Goal: Task Accomplishment & Management: Complete application form

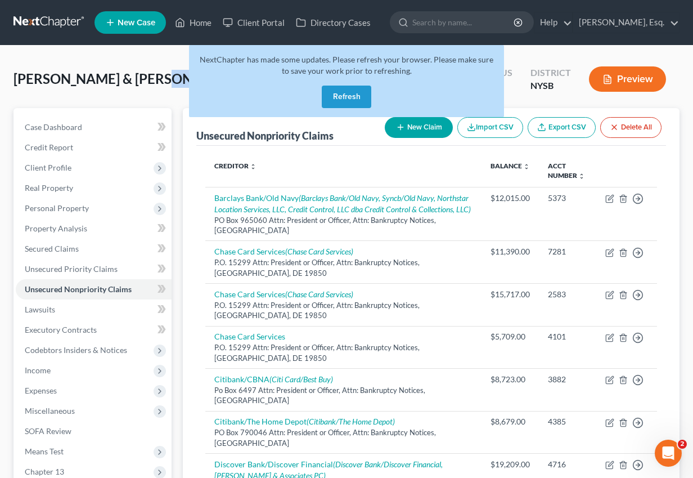
click at [57, 15] on link at bounding box center [50, 22] width 72 height 20
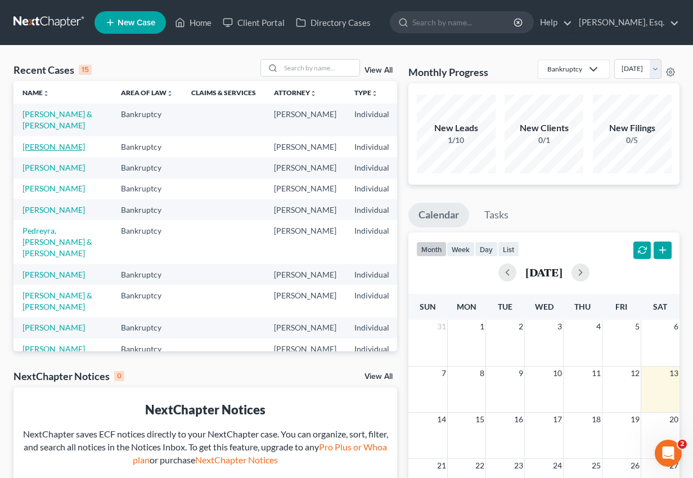
click at [39, 151] on link "[PERSON_NAME]" at bounding box center [54, 147] width 62 height 10
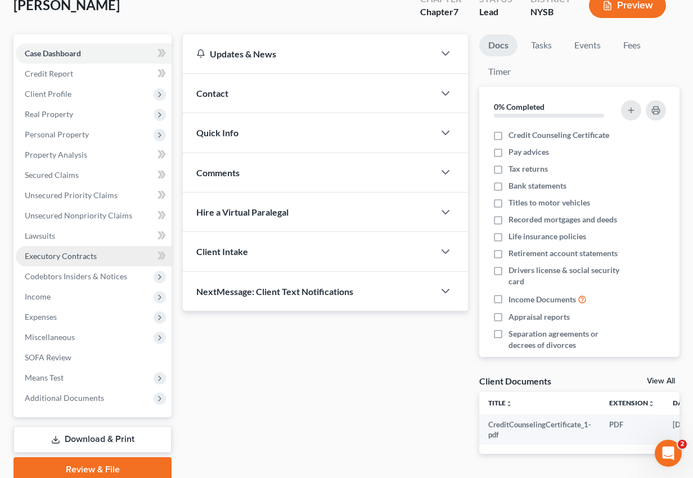
scroll to position [78, 0]
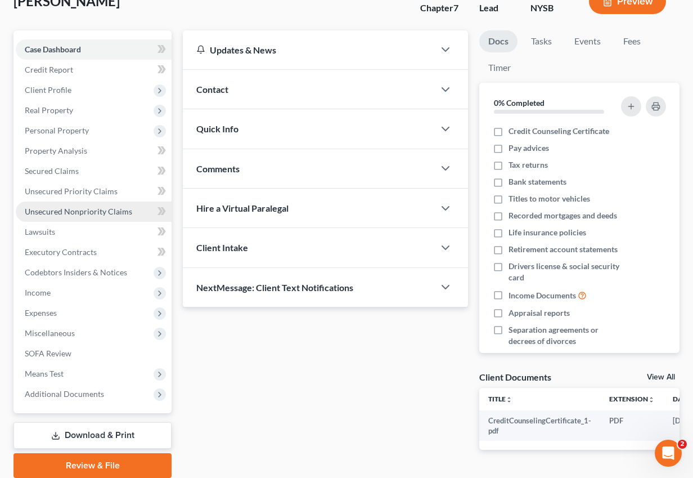
click at [70, 214] on span "Unsecured Nonpriority Claims" at bounding box center [78, 211] width 107 height 10
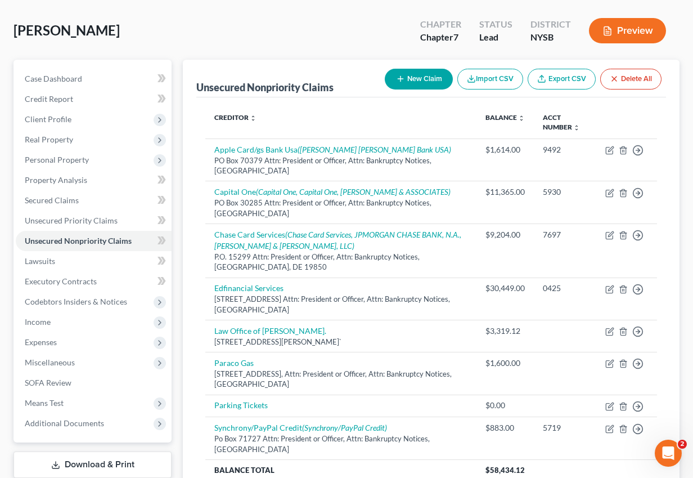
scroll to position [50, 0]
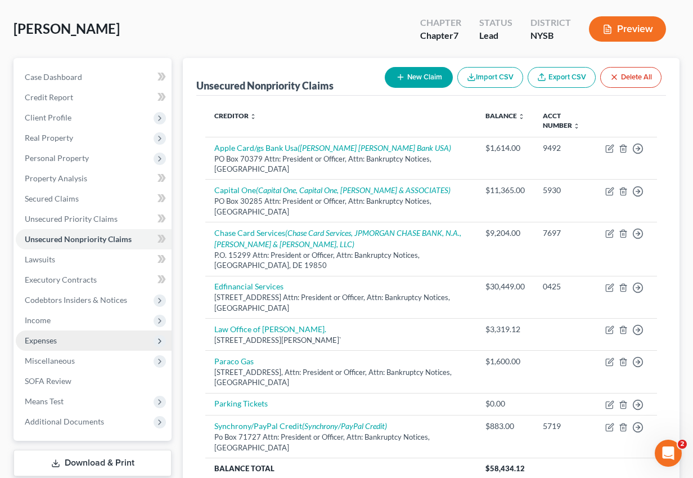
click at [44, 340] on span "Expenses" at bounding box center [41, 340] width 32 height 10
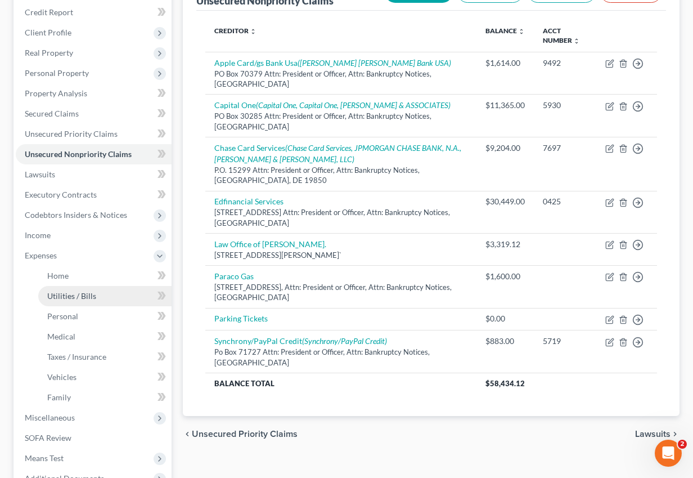
scroll to position [141, 0]
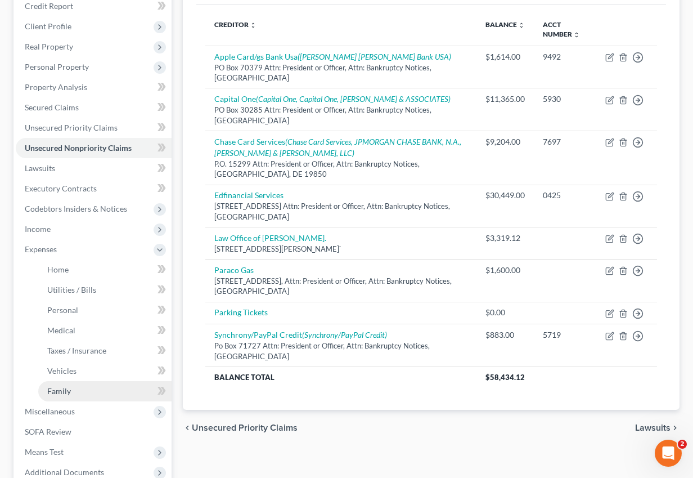
click at [68, 393] on span "Family" at bounding box center [59, 391] width 24 height 10
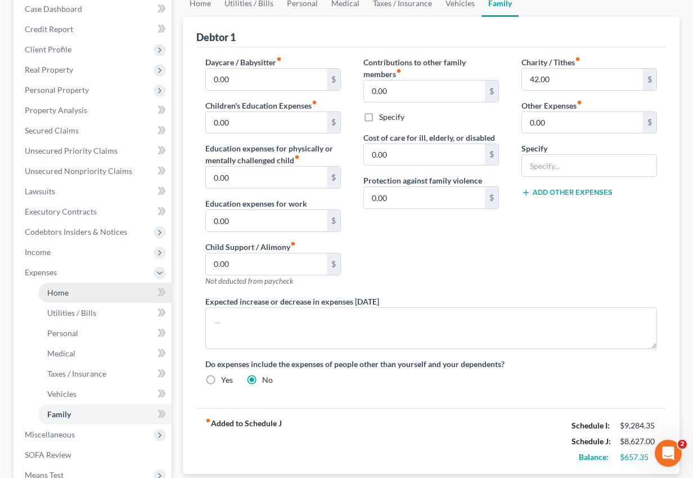
scroll to position [109, 0]
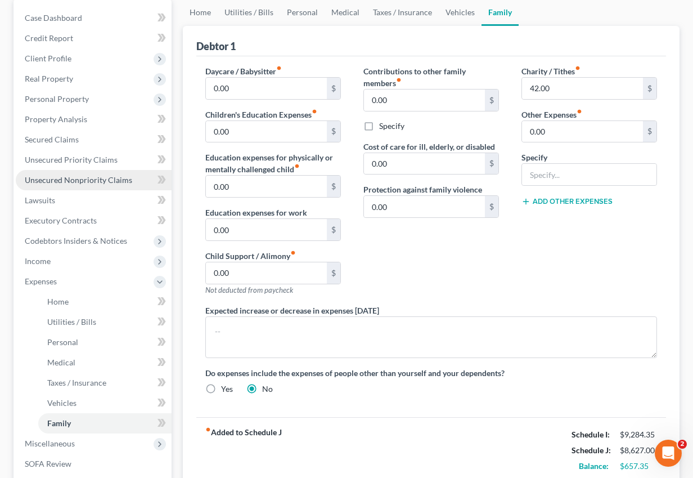
click at [65, 176] on span "Unsecured Nonpriority Claims" at bounding box center [78, 180] width 107 height 10
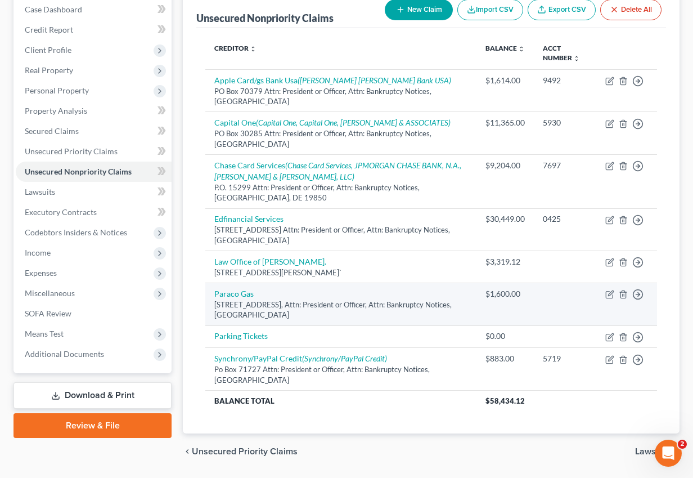
scroll to position [105, 0]
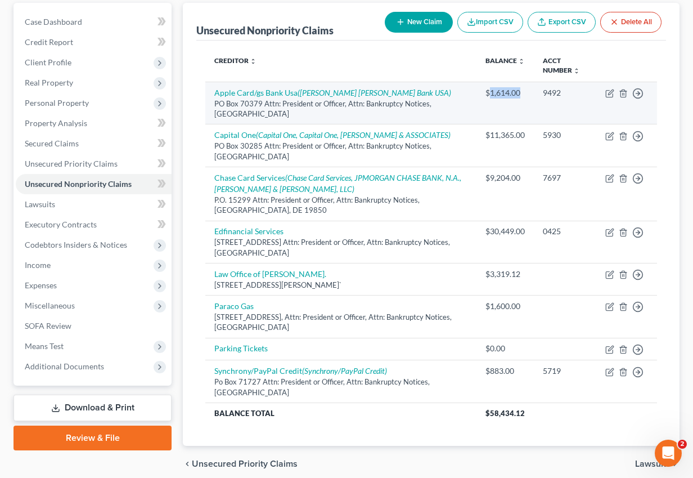
drag, startPoint x: 487, startPoint y: 92, endPoint x: 519, endPoint y: 95, distance: 31.6
click at [519, 95] on div "$1,614.00" at bounding box center [505, 92] width 39 height 11
copy div "1,614.00"
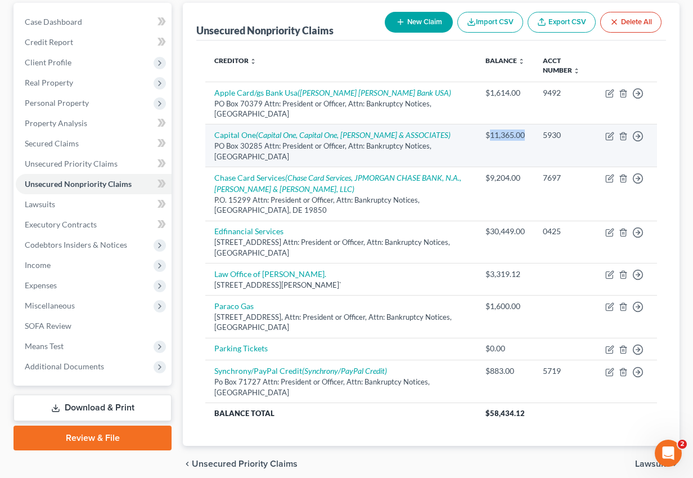
drag, startPoint x: 487, startPoint y: 132, endPoint x: 523, endPoint y: 134, distance: 36.1
click at [523, 134] on td "$11,365.00" at bounding box center [505, 145] width 57 height 43
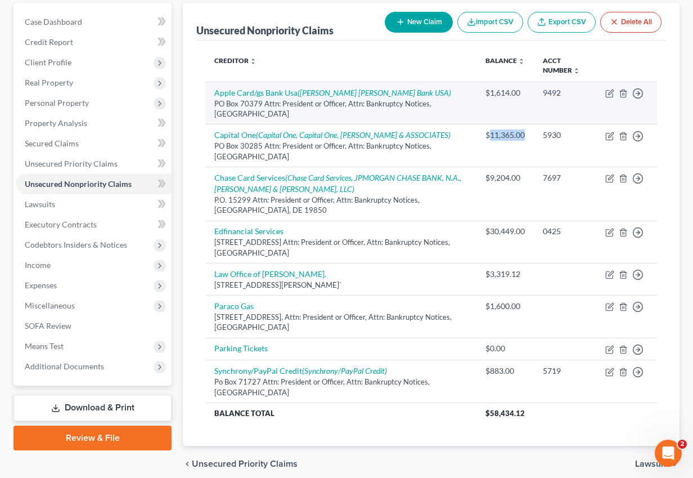
copy div "11,365.00"
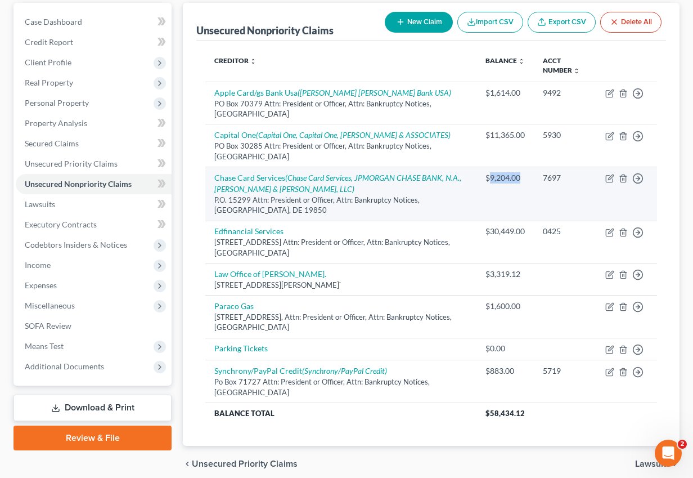
drag, startPoint x: 487, startPoint y: 174, endPoint x: 523, endPoint y: 176, distance: 35.5
click at [523, 176] on td "$9,204.00" at bounding box center [505, 194] width 57 height 54
copy div "9,204.00"
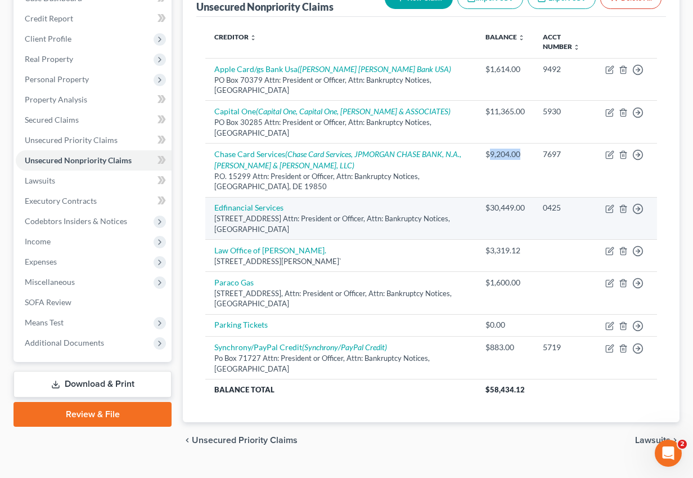
scroll to position [130, 0]
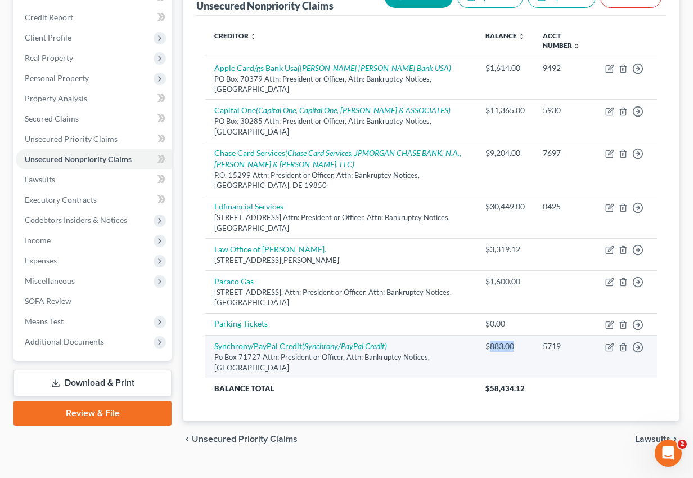
drag, startPoint x: 487, startPoint y: 347, endPoint x: 517, endPoint y: 347, distance: 29.8
click at [517, 347] on div "$883.00" at bounding box center [505, 345] width 39 height 11
copy div "883.00"
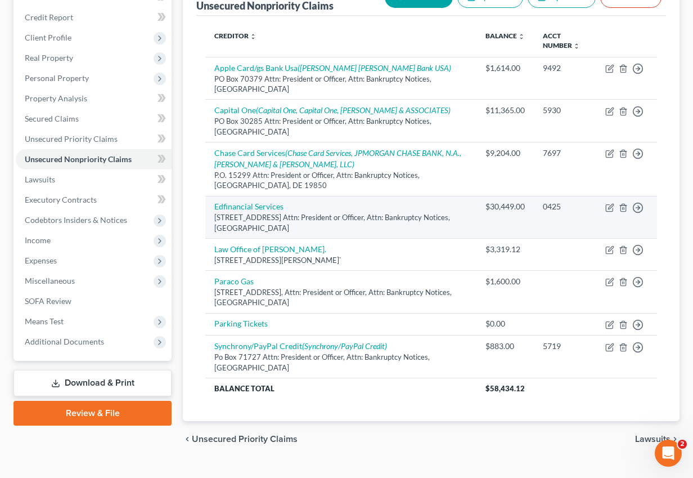
click at [500, 209] on div "$30,449.00" at bounding box center [505, 206] width 39 height 11
copy div "30,449.00"
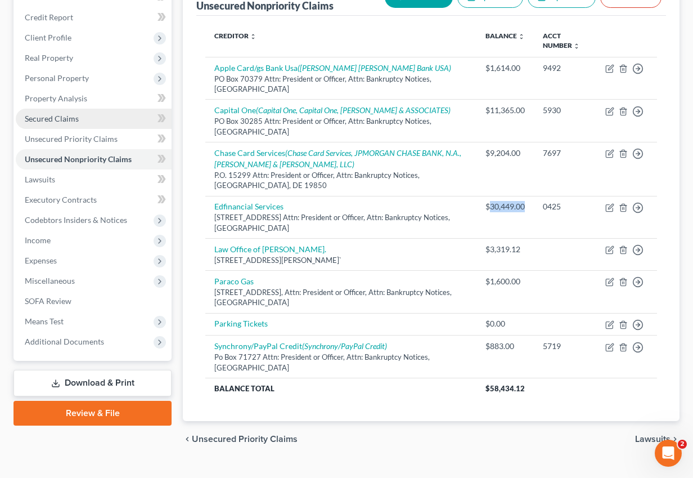
click at [79, 112] on link "Secured Claims" at bounding box center [94, 119] width 156 height 20
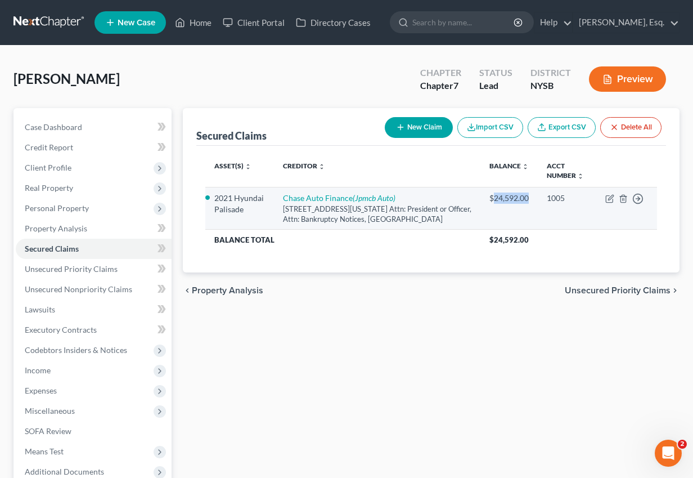
drag, startPoint x: 491, startPoint y: 197, endPoint x: 525, endPoint y: 197, distance: 33.8
click at [525, 197] on div "$24,592.00" at bounding box center [509, 197] width 39 height 11
copy div "24,592.00"
click at [336, 199] on link "Chase Auto Finance (Jpmcb Auto)" at bounding box center [339, 198] width 113 height 10
select select "19"
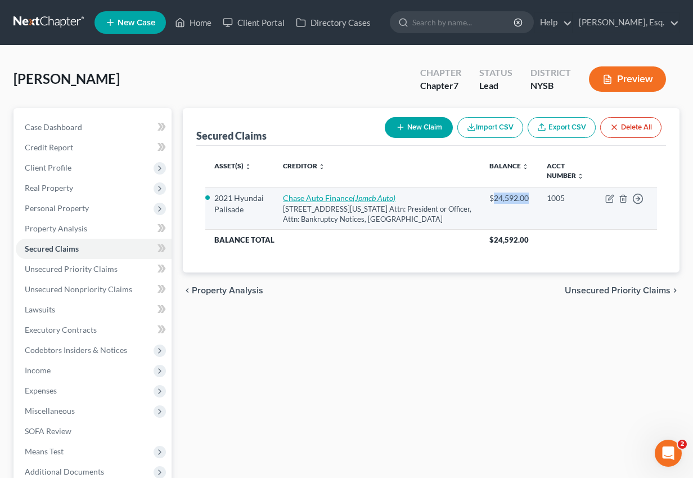
select select "0"
select select "2"
select select "0"
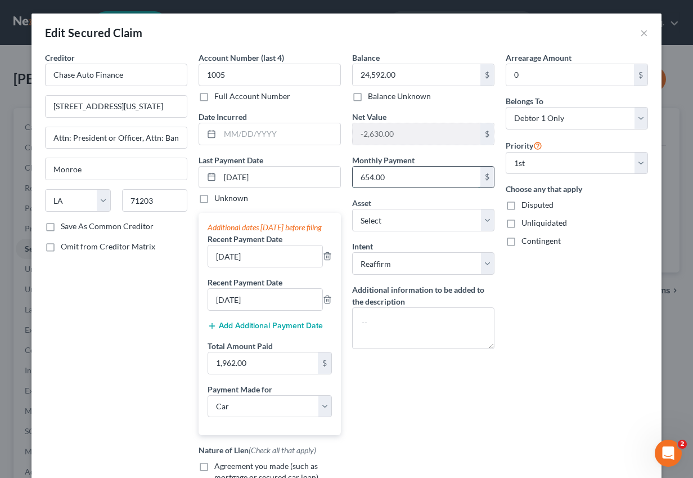
click at [376, 176] on input "654.00" at bounding box center [417, 177] width 128 height 21
click at [638, 29] on div "Edit Secured Claim ×" at bounding box center [347, 33] width 630 height 38
click at [643, 31] on button "×" at bounding box center [644, 33] width 8 height 14
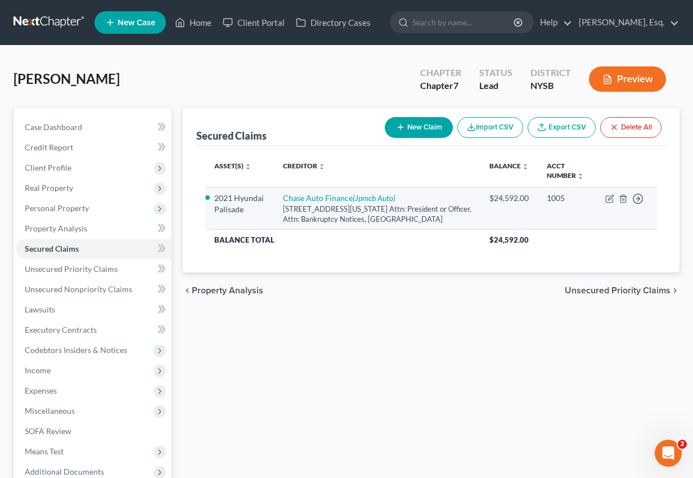
click at [348, 204] on div "700 Kansas Lane, LA4 - 4025 Attn: President or Officer, Attn: Bankruptcy Notice…" at bounding box center [377, 214] width 188 height 21
click at [353, 196] on link "Chase Auto Finance (Jpmcb Auto)" at bounding box center [339, 198] width 113 height 10
select select "19"
select select "0"
select select "6"
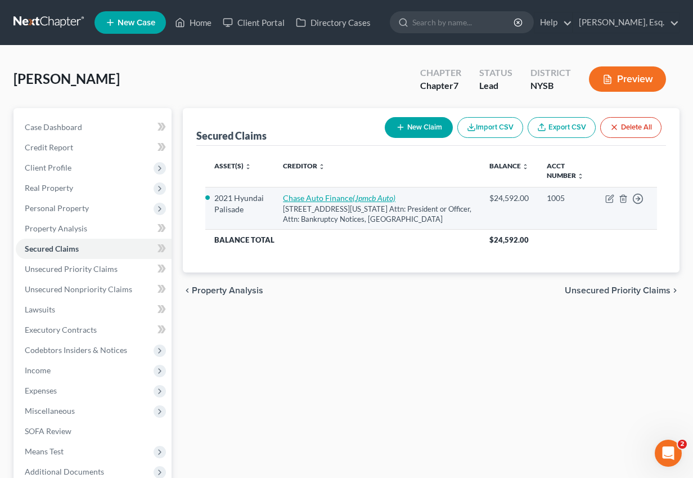
select select "2"
select select "0"
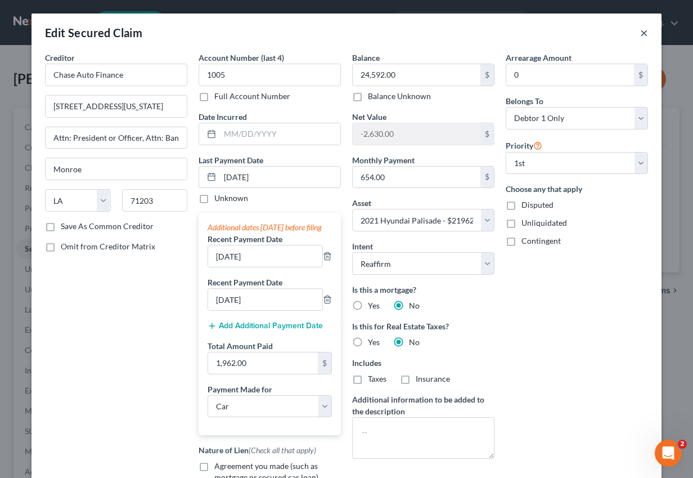
click at [647, 31] on button "×" at bounding box center [644, 33] width 8 height 14
